Goal: Find specific page/section: Find specific page/section

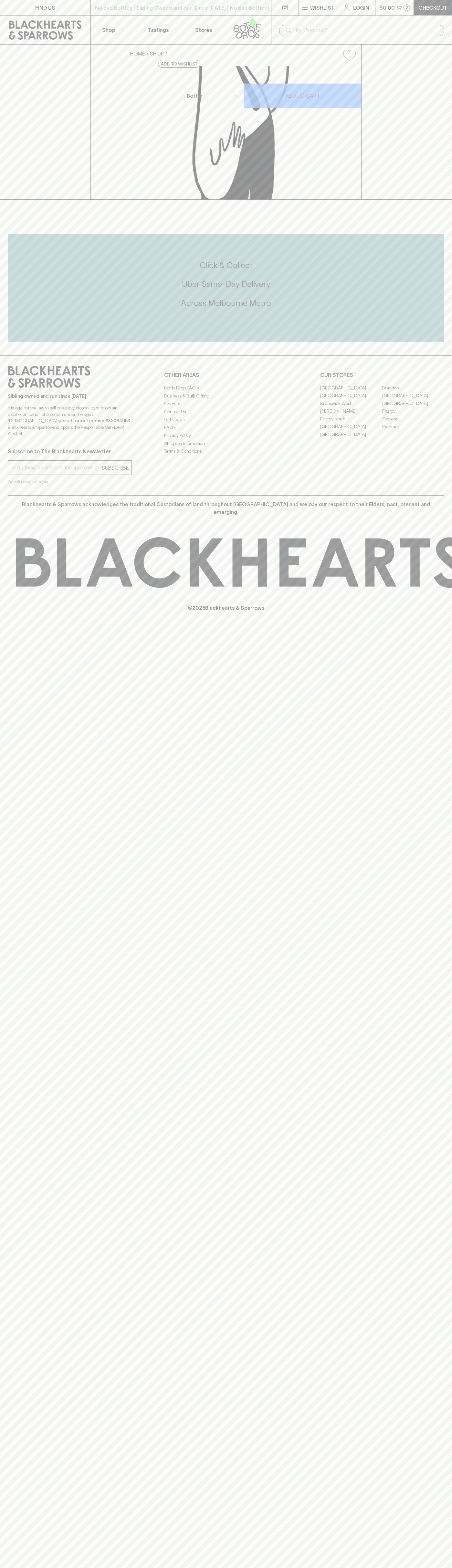
click at [413, 399] on link "[GEOGRAPHIC_DATA]" at bounding box center [413, 395] width 62 height 8
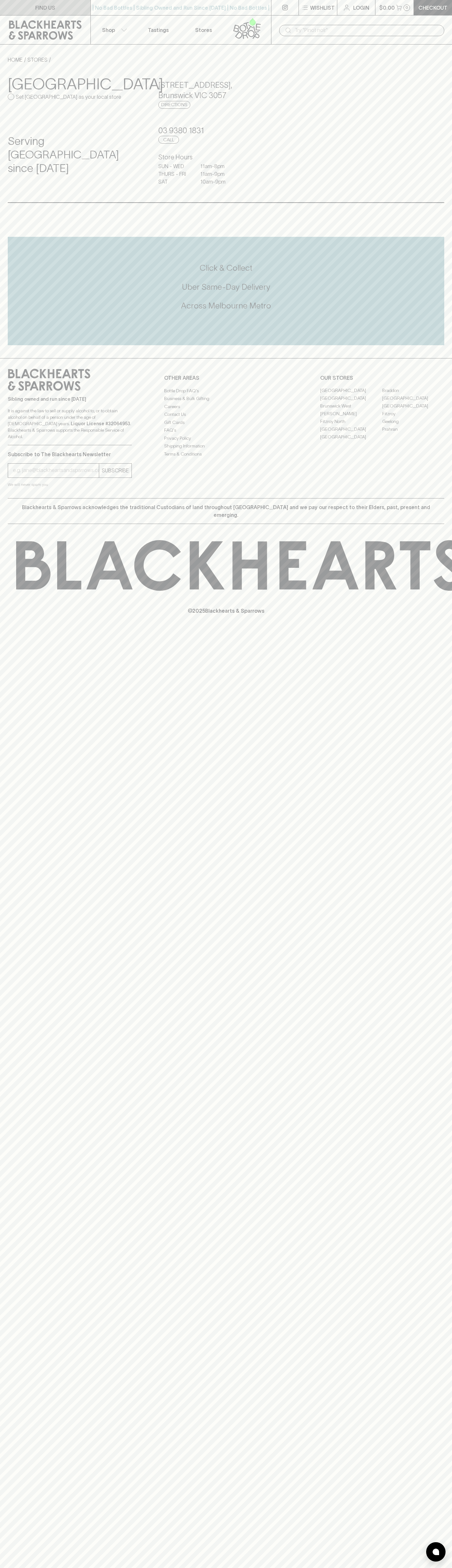
click at [22, 10] on link "FIND US" at bounding box center [45, 7] width 90 height 15
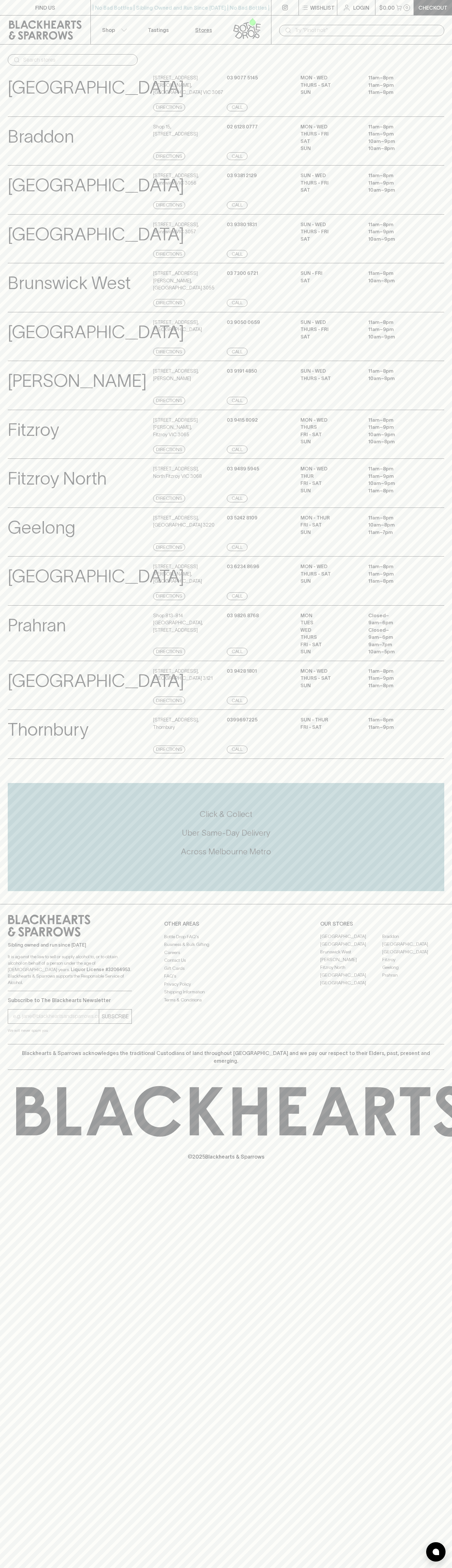
click at [364, 1567] on html "FIND US | No Bad Bottles | Sibling Owned and Run Since [DATE] | No Bad Bottles …" at bounding box center [226, 784] width 452 height 1568
click at [9, 656] on div "Prahran View Store Details" at bounding box center [80, 634] width 144 height 44
